Goal: Task Accomplishment & Management: Manage account settings

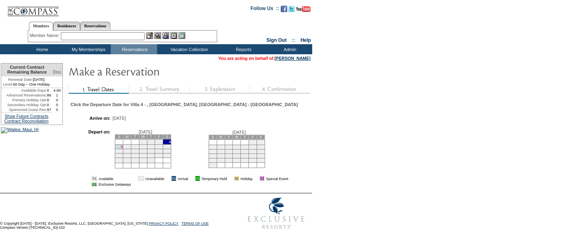
click at [122, 149] on link "5" at bounding box center [122, 147] width 2 height 4
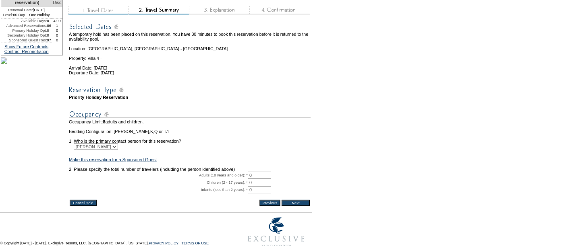
scroll to position [85, 0]
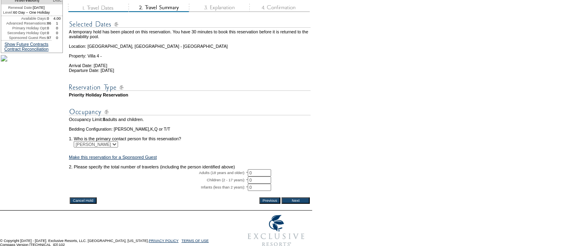
drag, startPoint x: 256, startPoint y: 178, endPoint x: 238, endPoint y: 180, distance: 17.8
click at [238, 177] on tr "Adults (18 years and older): * 0 * *" at bounding box center [190, 172] width 242 height 7
type input "8"
click at [292, 204] on input "Next" at bounding box center [295, 201] width 28 height 6
